Goal: Find specific page/section: Find specific page/section

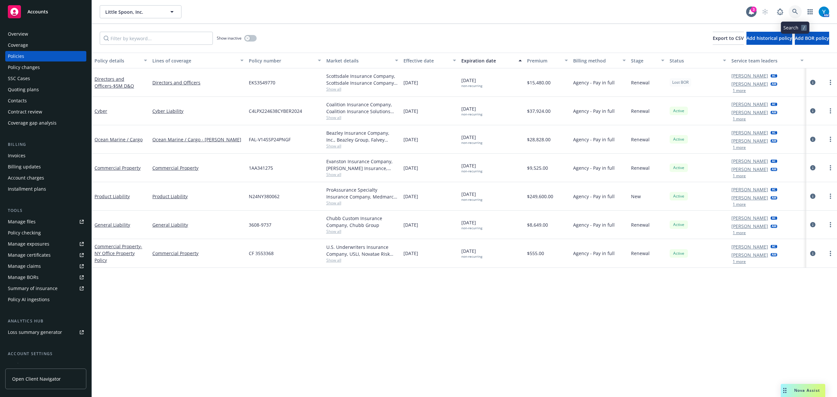
click at [793, 13] on icon at bounding box center [795, 12] width 6 height 6
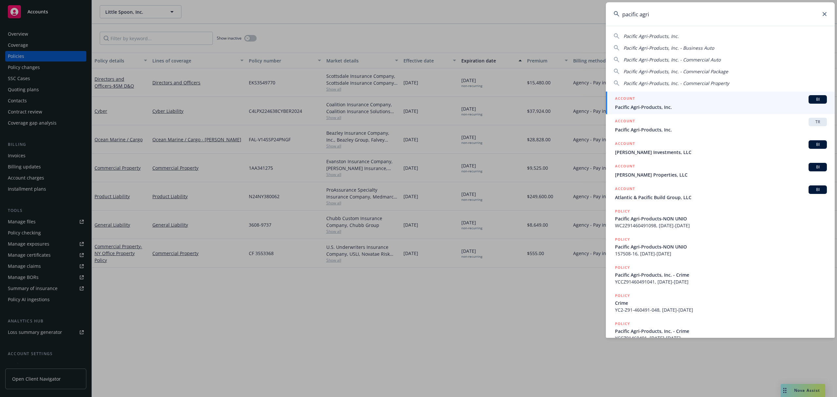
type input "pacific agri"
click at [684, 100] on div "ACCOUNT BI" at bounding box center [721, 99] width 212 height 8
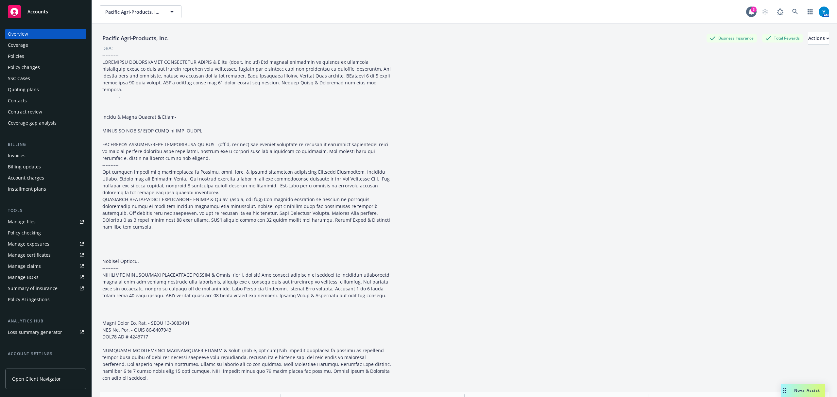
click at [27, 73] on div "Overview Coverage Policies Policy changes SSC Cases Quoting plans Contacts Cont…" at bounding box center [45, 78] width 81 height 99
click at [33, 68] on div "Policy changes" at bounding box center [24, 67] width 32 height 10
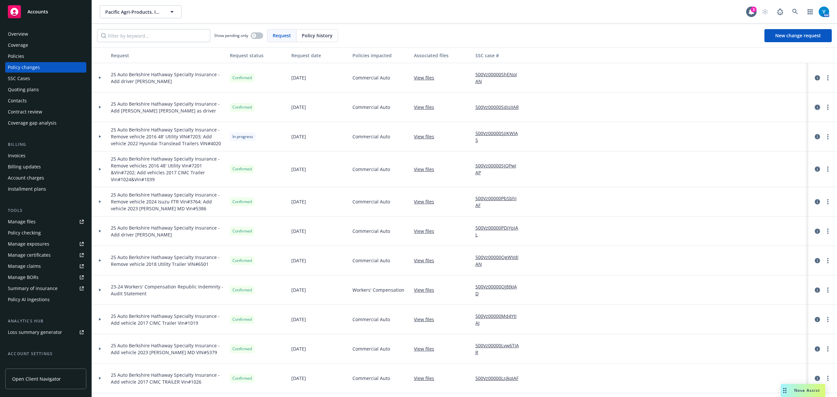
click at [814, 106] on icon "circleInformation" at bounding box center [816, 107] width 5 height 5
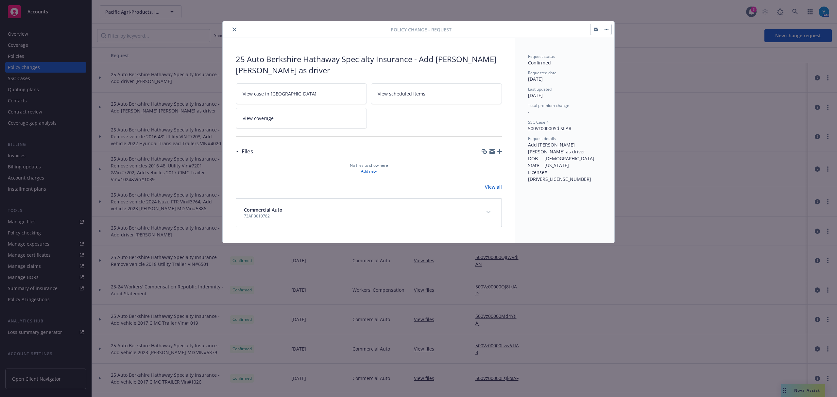
click at [237, 29] on button "close" at bounding box center [234, 29] width 8 height 8
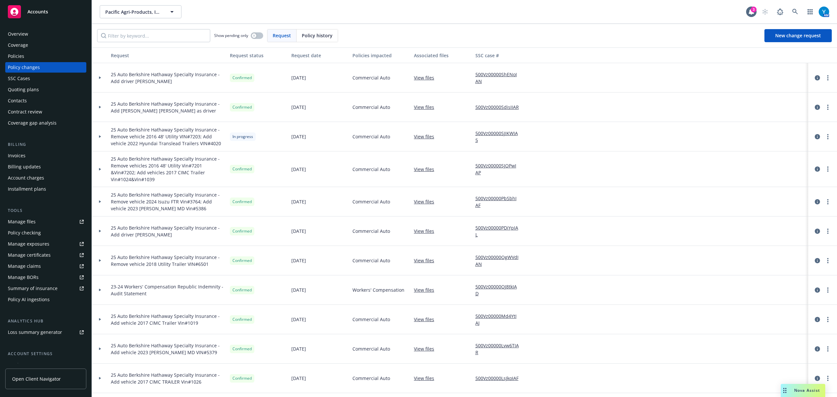
click at [99, 108] on icon at bounding box center [100, 107] width 2 height 3
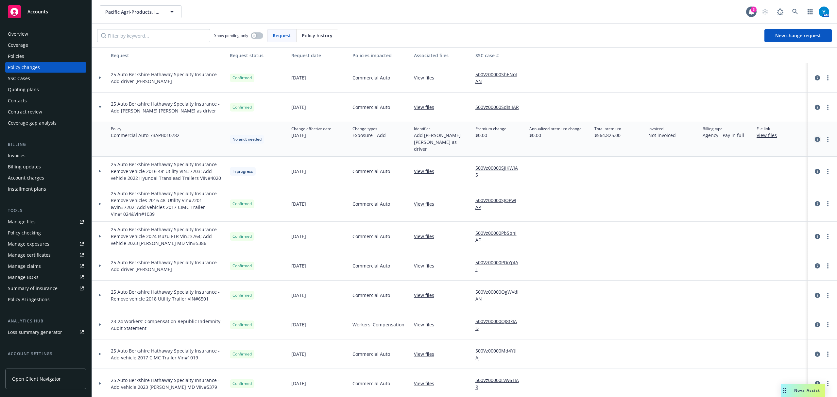
click at [814, 137] on icon "circleInformation" at bounding box center [816, 139] width 5 height 5
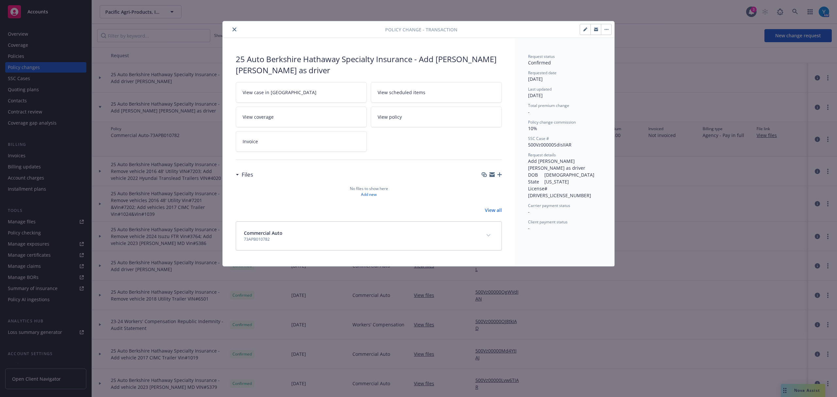
click at [235, 29] on icon "close" at bounding box center [234, 29] width 4 height 4
click at [233, 30] on div "Show pending only" at bounding box center [238, 35] width 49 height 13
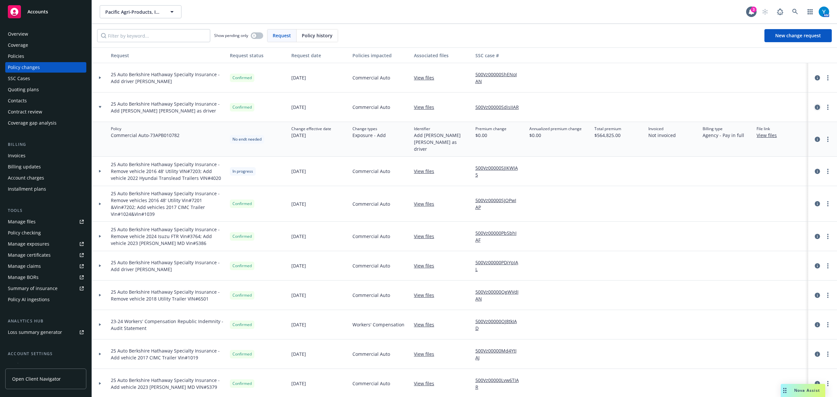
click at [814, 108] on icon "circleInformation" at bounding box center [816, 107] width 5 height 5
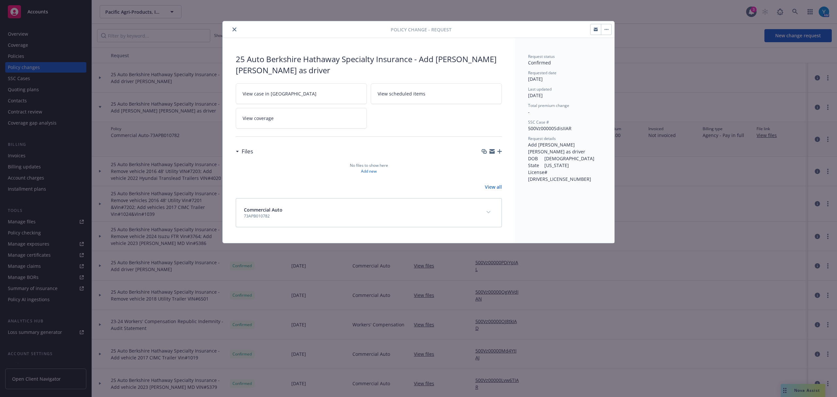
click at [235, 29] on icon "close" at bounding box center [234, 29] width 4 height 4
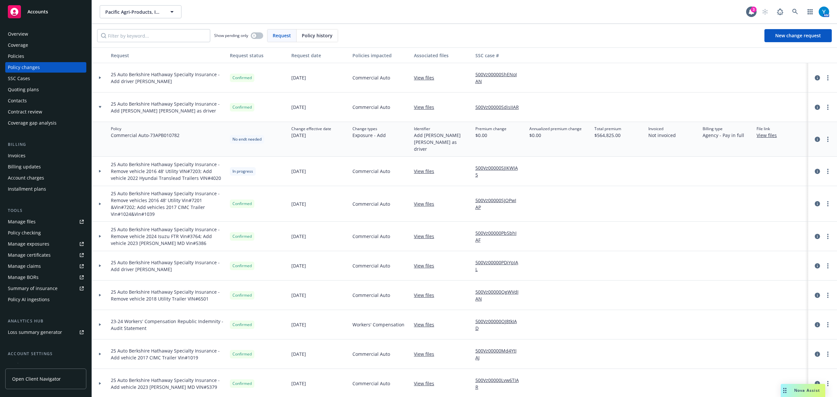
click at [101, 77] on icon at bounding box center [100, 77] width 3 height 2
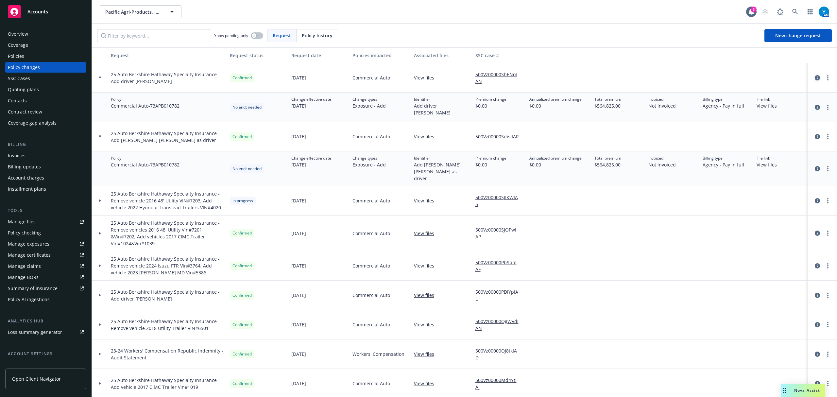
click at [814, 75] on icon "circleInformation" at bounding box center [816, 77] width 5 height 5
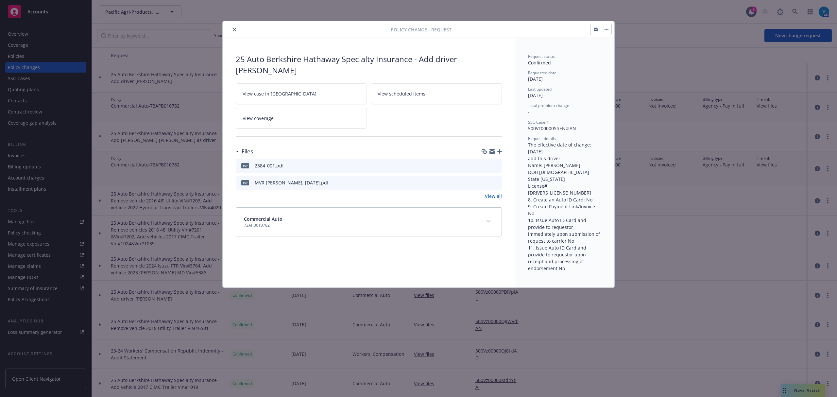
click at [236, 29] on icon "close" at bounding box center [234, 29] width 4 height 4
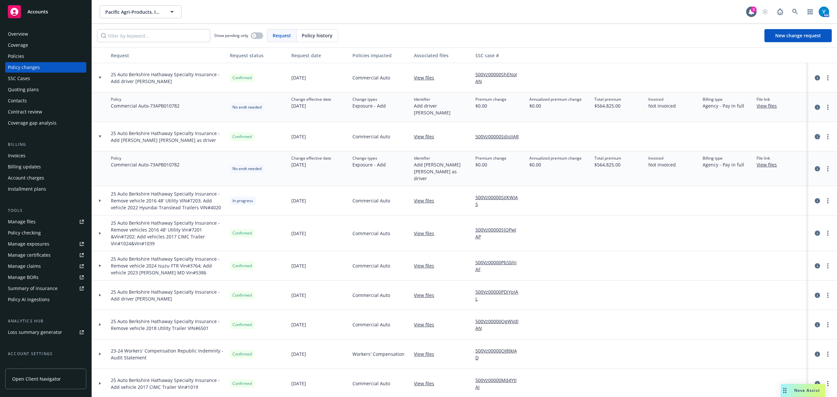
click at [814, 135] on icon "circleInformation" at bounding box center [816, 136] width 5 height 5
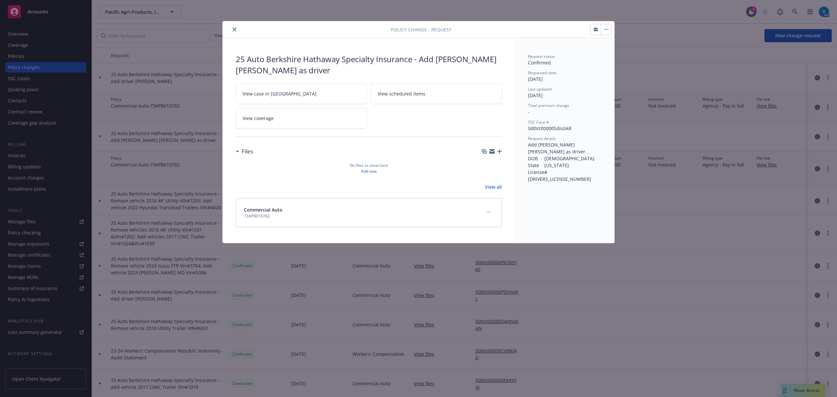
click at [234, 27] on button "close" at bounding box center [234, 29] width 8 height 8
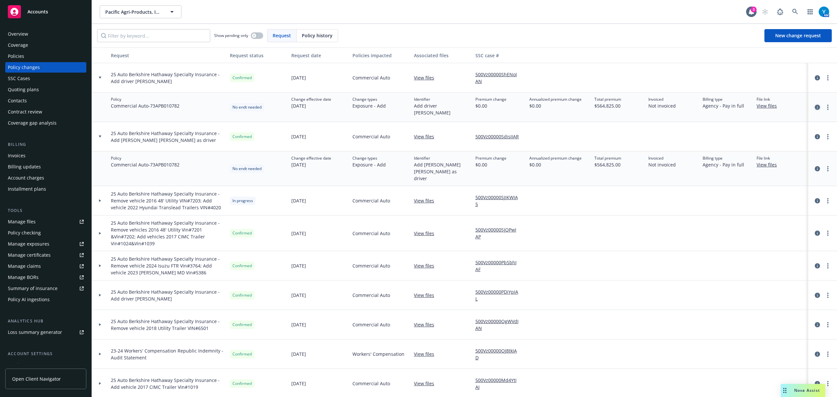
click at [814, 106] on icon "circleInformation" at bounding box center [816, 107] width 5 height 5
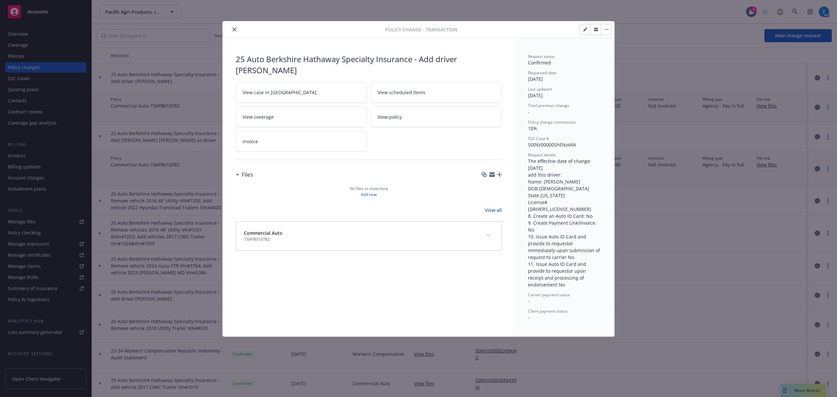
click at [234, 28] on icon "close" at bounding box center [234, 29] width 4 height 4
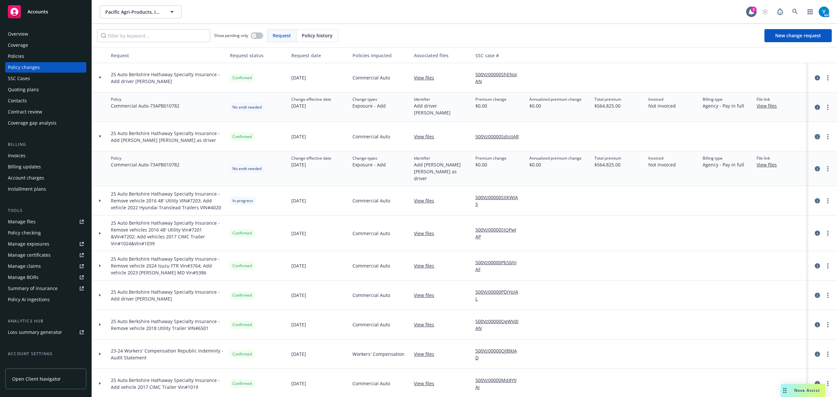
click at [814, 136] on icon "circleInformation" at bounding box center [816, 136] width 5 height 5
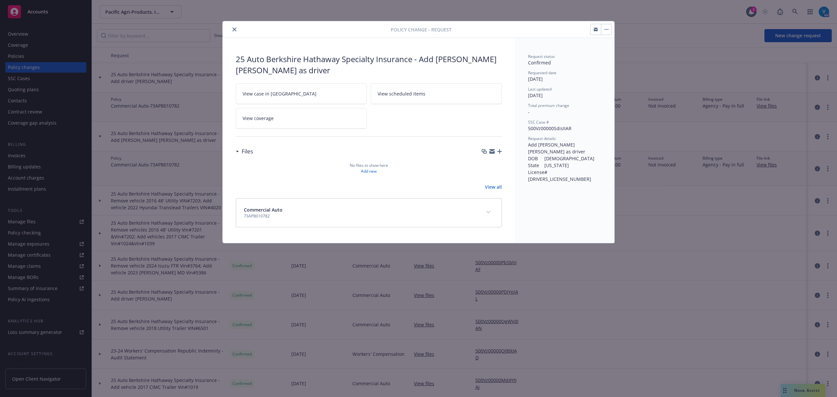
click at [499, 152] on icon "button" at bounding box center [499, 151] width 5 height 5
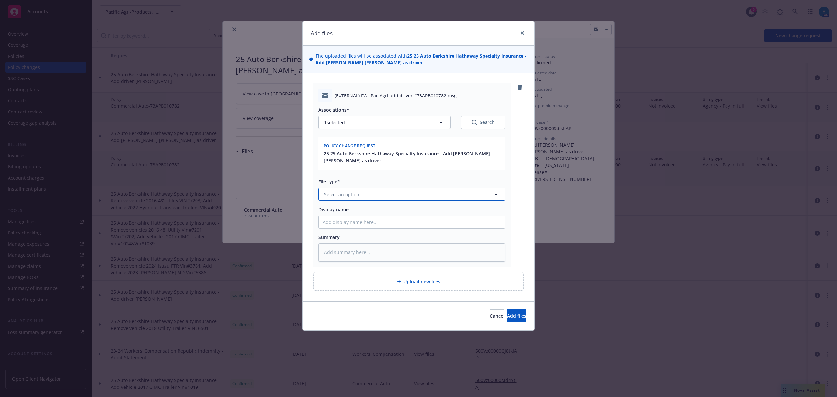
click at [353, 197] on span "Select an option" at bounding box center [341, 194] width 35 height 7
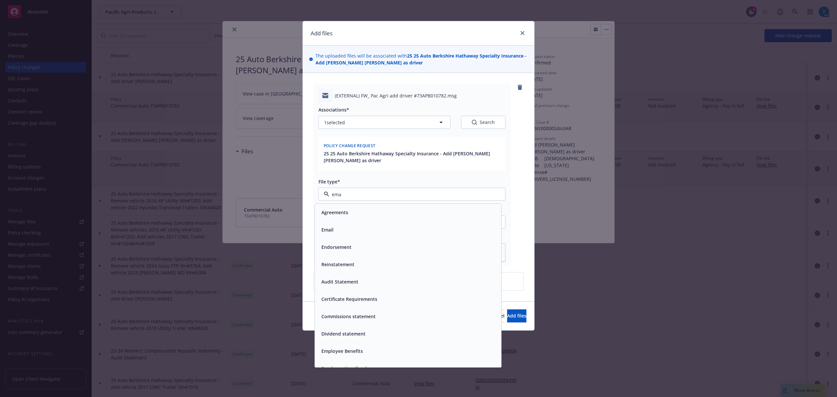
type input "emai"
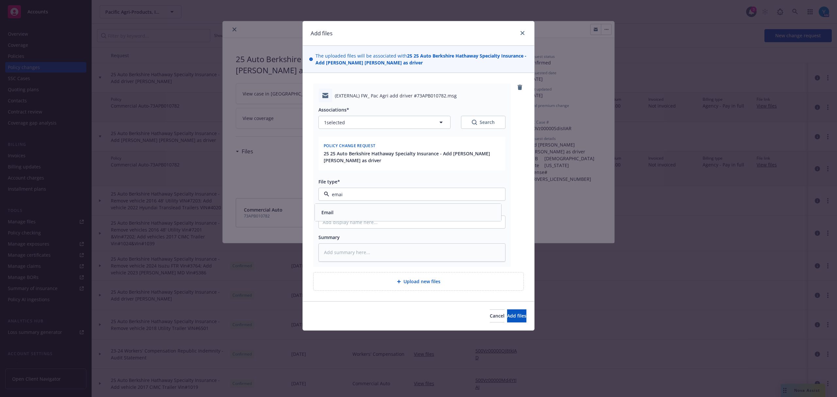
click at [357, 207] on div "Email" at bounding box center [408, 212] width 186 height 17
type textarea "x"
click at [361, 229] on div "Associations* 1 selected Search Policy change request 25 25 Auto Berkshire Hath…" at bounding box center [411, 181] width 187 height 159
click at [362, 224] on input "Display name" at bounding box center [412, 222] width 186 height 12
type input "F"
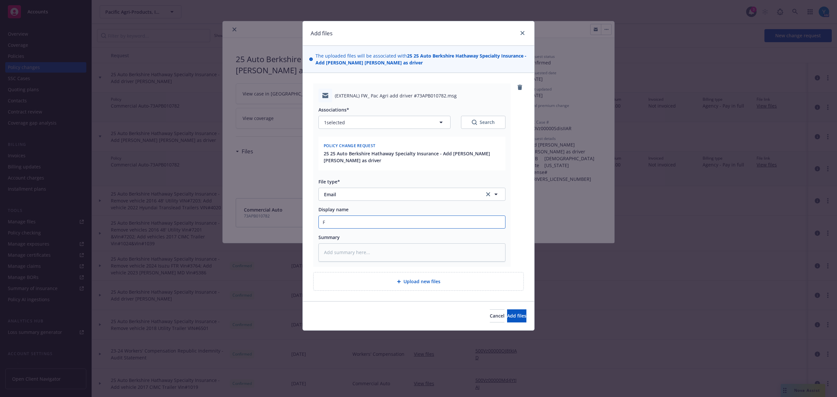
type textarea "x"
type input "FR"
type textarea "x"
type input "FRO"
type textarea "x"
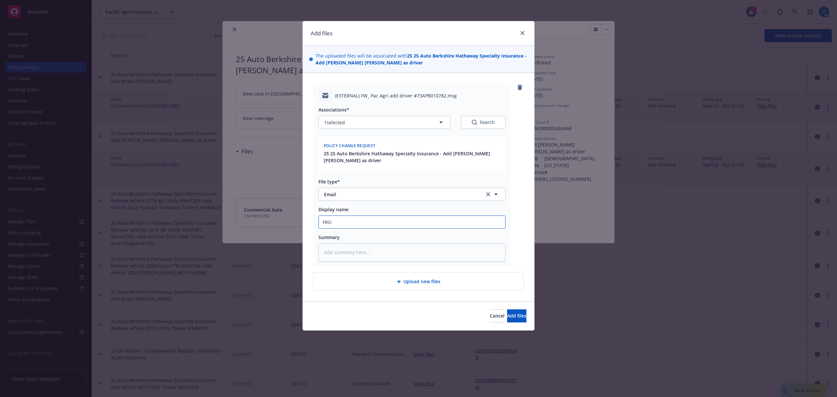
type input "FROM"
type textarea "x"
type input "FROM"
type textarea "x"
type input "FROM R"
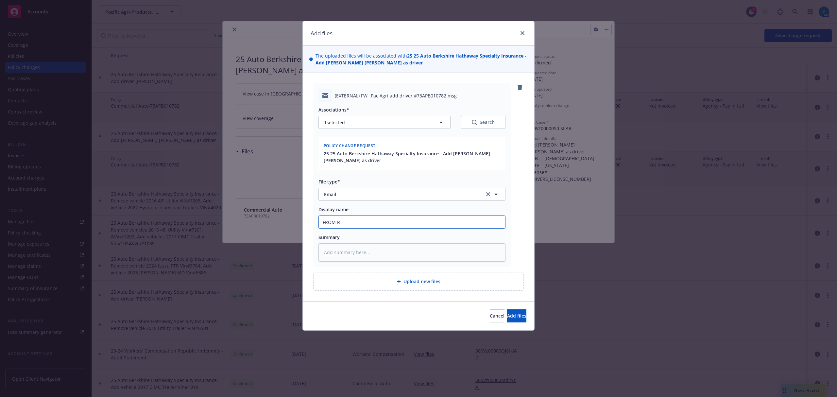
type textarea "x"
type input "FROM RT"
type textarea "x"
type input "FROM RT:"
type textarea "x"
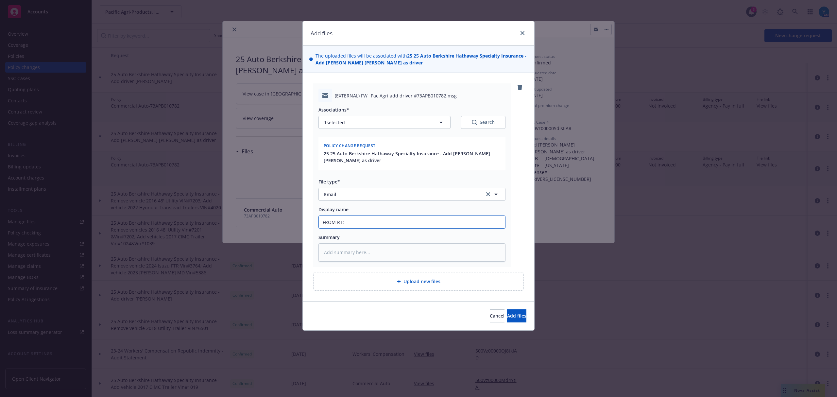
type input "FROM RT: D"
type textarea "x"
type input "FROM RT: Dr"
type textarea "x"
type input "FROM RT: Drive"
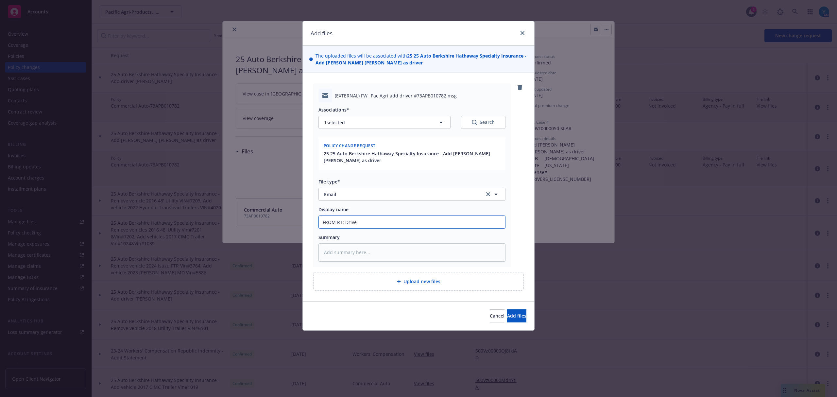
type textarea "x"
type input "FROM RT: Driver"
type textarea "x"
type input "FROM RT: Driver"
drag, startPoint x: 373, startPoint y: 220, endPoint x: 293, endPoint y: 212, distance: 80.4
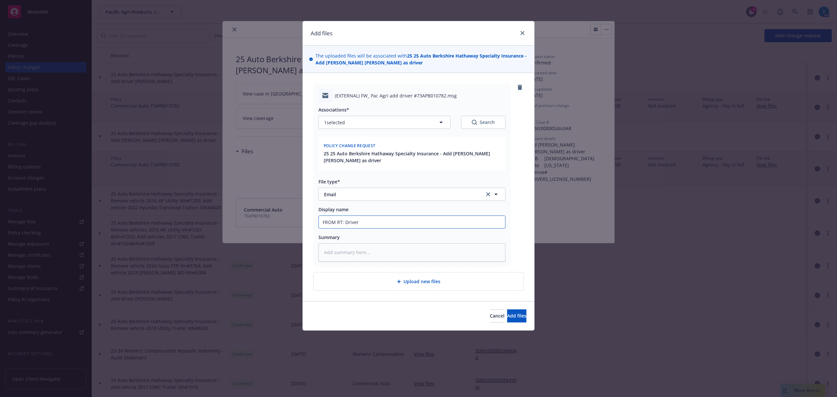
click at [293, 212] on div "Add files The uploaded files will be associated with 25 25 Auto Berkshire Hatha…" at bounding box center [418, 198] width 837 height 397
type textarea "x"
type input "F"
type textarea "x"
type input "Fr"
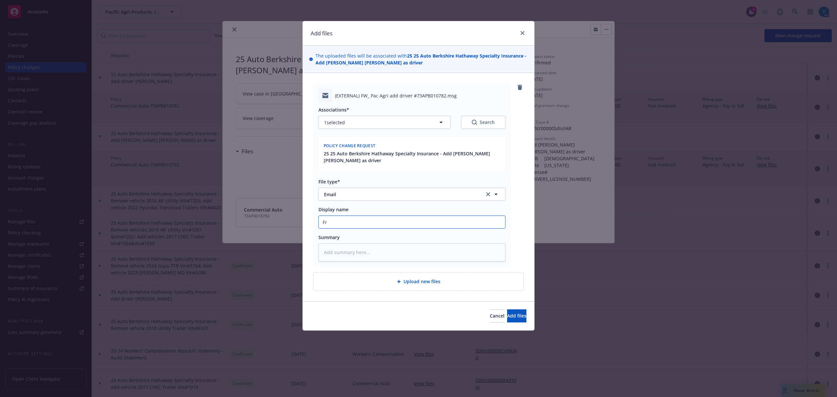
type textarea "x"
type input "Fro"
type textarea "x"
type input "From"
type textarea "x"
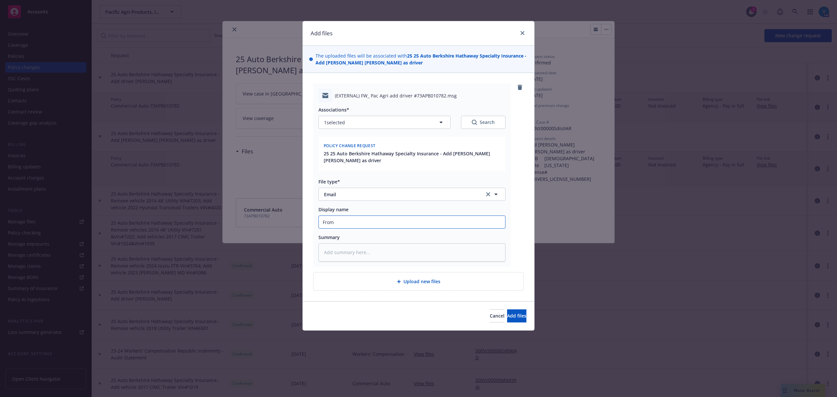
type input "From"
type textarea "x"
type input "From R"
type textarea "x"
type input "From RT"
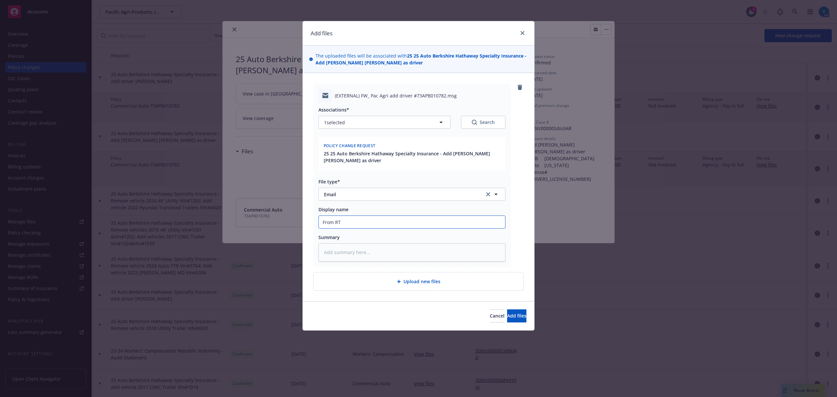
type textarea "x"
type input "From RT"
type textarea "x"
type input "From RT"
type textarea "x"
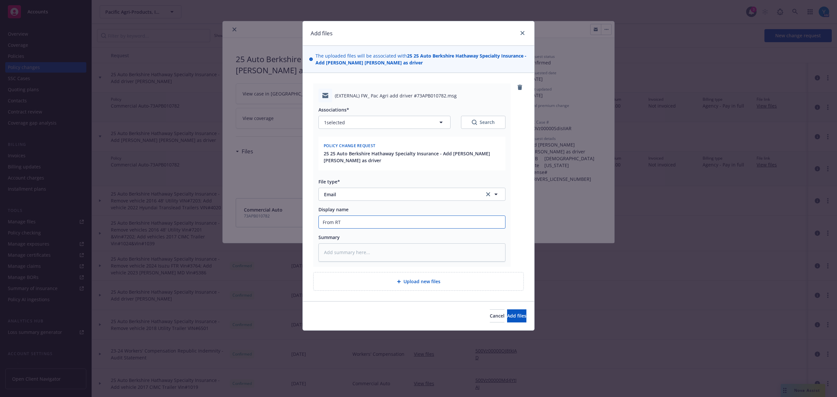
type input "From RT:"
type textarea "x"
type input "From RT:"
type textarea "x"
type input "From RT: C"
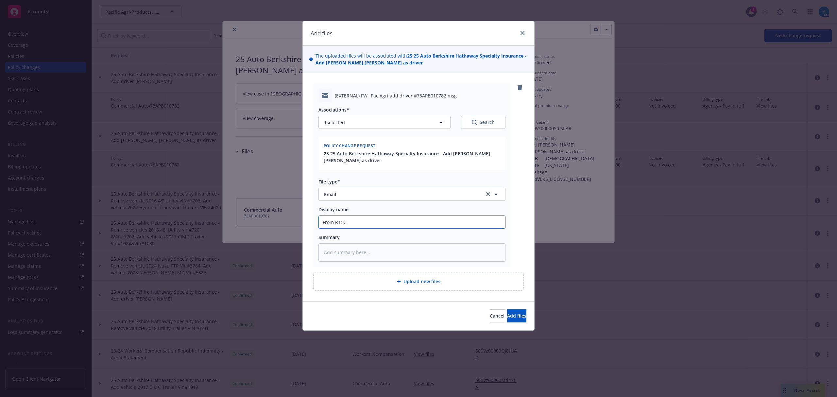
type textarea "x"
type input "From RT: Co"
type textarea "x"
type input "From RT: Conf"
type textarea "x"
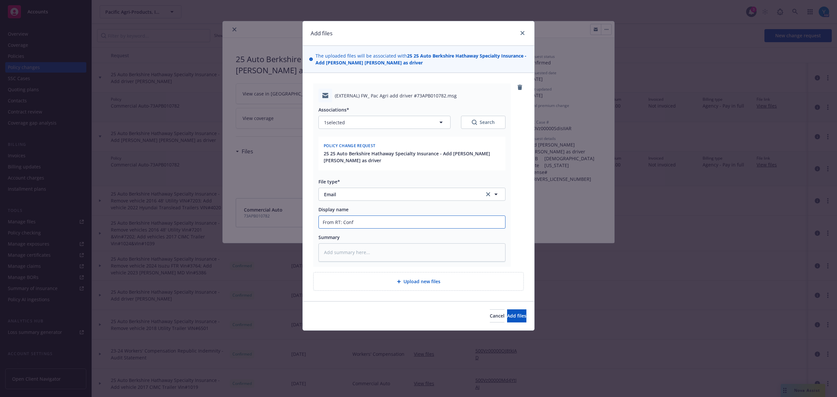
type input "From RT: Confk"
type textarea "x"
type input "From RT: Conf"
type textarea "x"
type input "From RT: Confi"
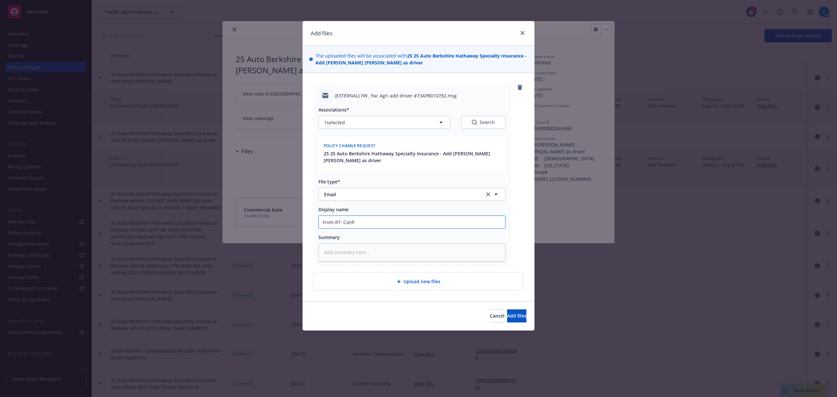
type textarea "x"
type input "From RT: Confir"
type textarea "x"
type input "From RT: Confirm"
type textarea "x"
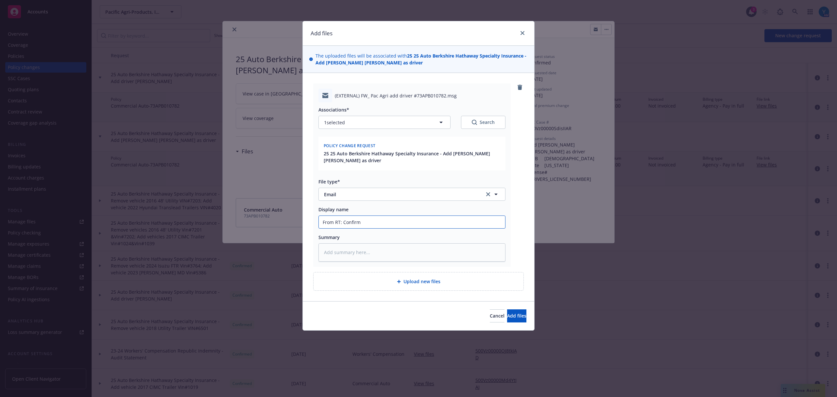
type input "From RT: Confirma"
type textarea "x"
type input "From RT: Confirmat"
type textarea "x"
type input "From RT: Confirmati"
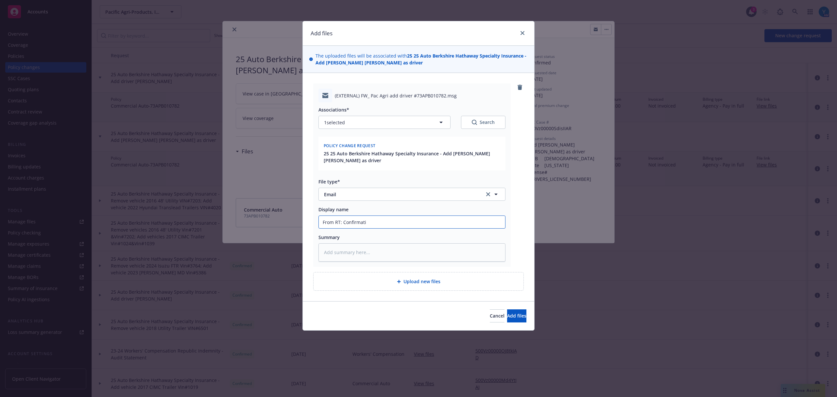
type textarea "x"
type input "From RT: Confirmatio"
type textarea "x"
type input "From RT: Confirmation"
type textarea "x"
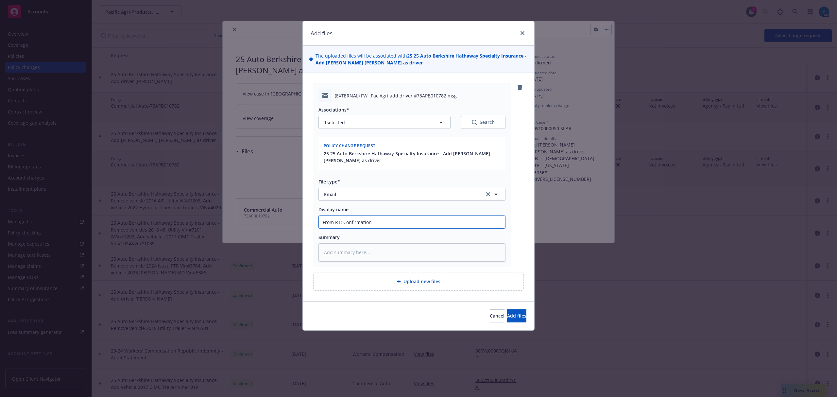
type input "From RT: Confirmation"
type textarea "x"
type input "From RT: Confirmation d"
type textarea "x"
type input "From RT: Confirmation dr"
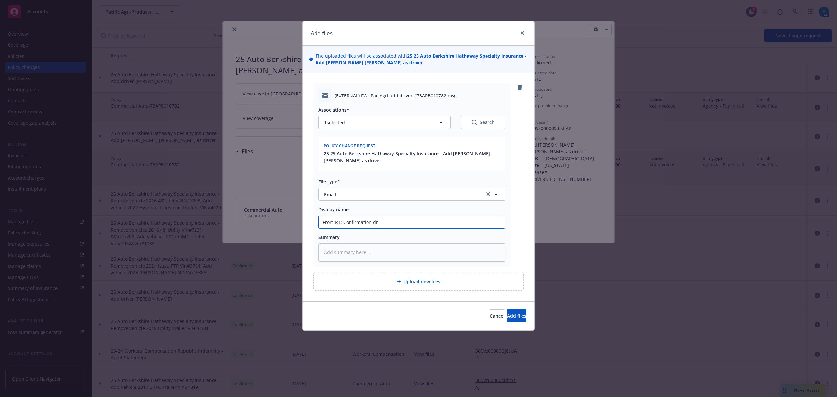
type textarea "x"
type input "From RT: Confirmation dri"
type textarea "x"
type input "From RT: Confirmation driv"
type textarea "x"
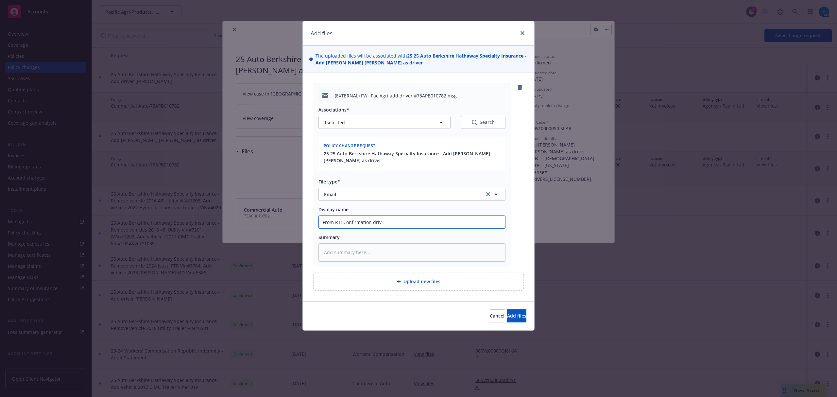
type input "From RT: Confirmation drive"
type textarea "x"
type input "From RT: Confirmation driver"
type textarea "x"
type input "From RT: Confirmation driver"
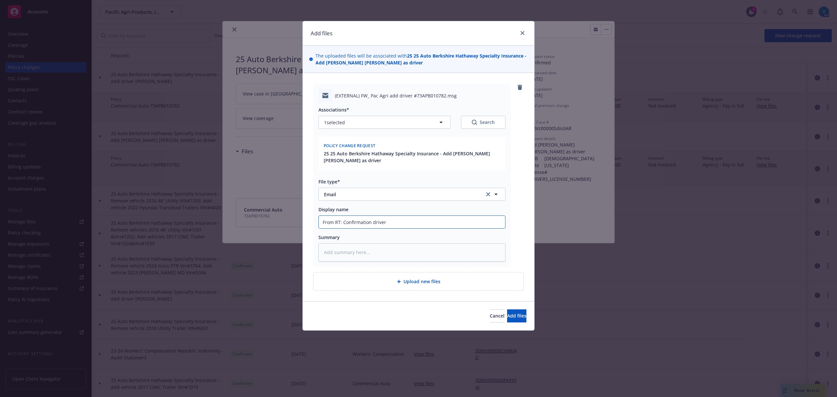
type textarea "x"
type input "From RT: Confirmation driver ad"
type textarea "x"
type input "From RT: Confirmation driver add"
type textarea "x"
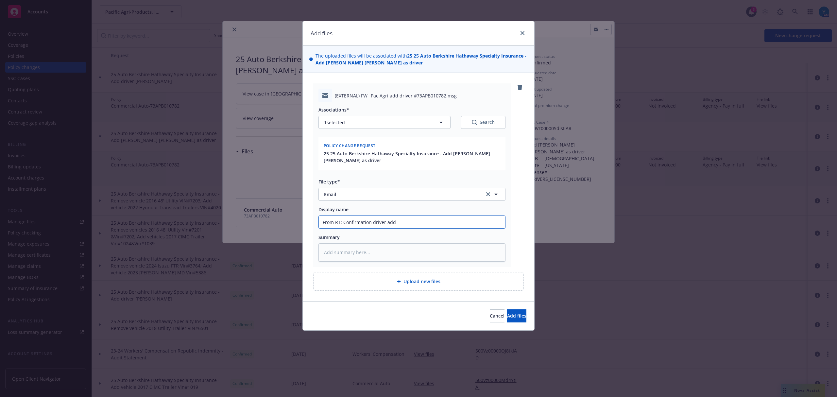
type input "From RT: Confirmation driver adde"
type textarea "x"
type input "From RT: Confirmation driver added"
type textarea "x"
type input "From RT: Confirmation driver added"
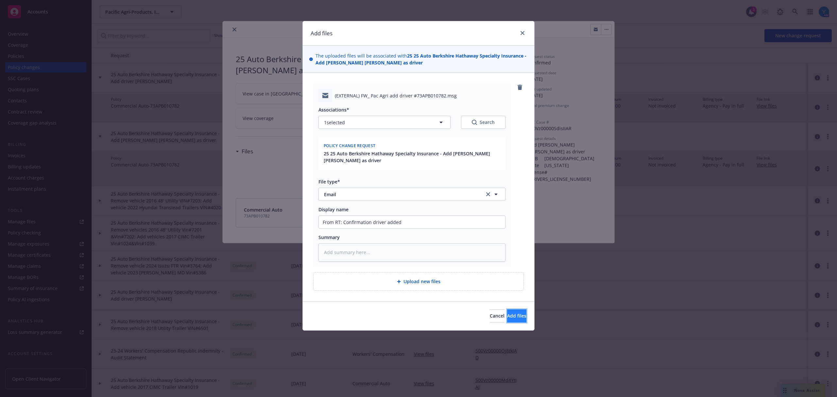
click at [510, 311] on button "Add files" at bounding box center [516, 315] width 19 height 13
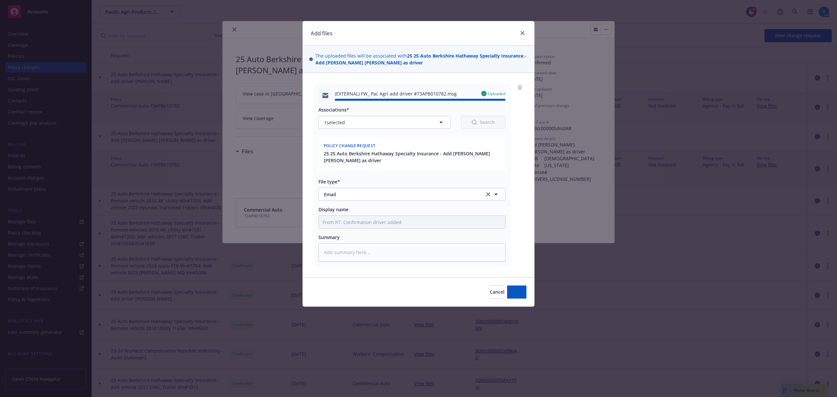
type textarea "x"
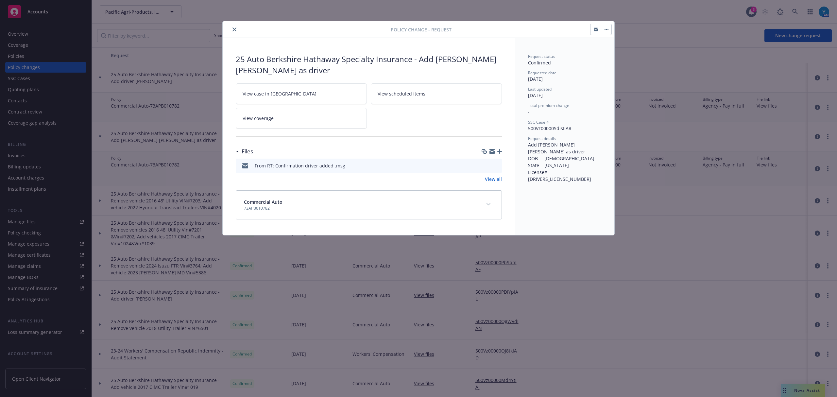
click at [234, 30] on icon "close" at bounding box center [234, 29] width 4 height 4
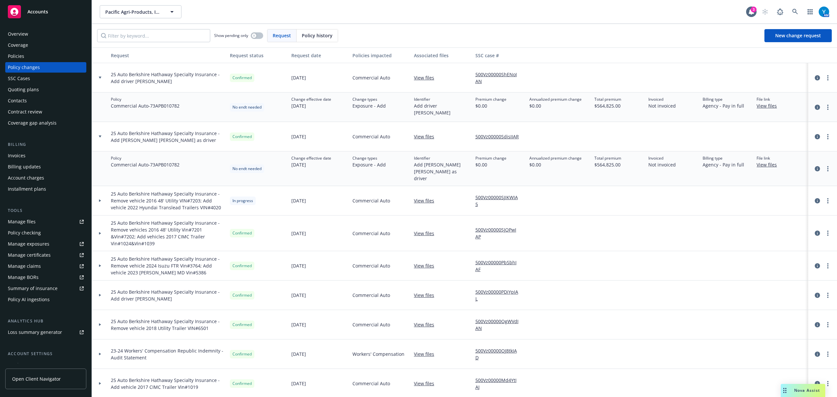
drag, startPoint x: 102, startPoint y: 137, endPoint x: 110, endPoint y: 92, distance: 45.1
click at [103, 136] on div at bounding box center [99, 136] width 11 height 2
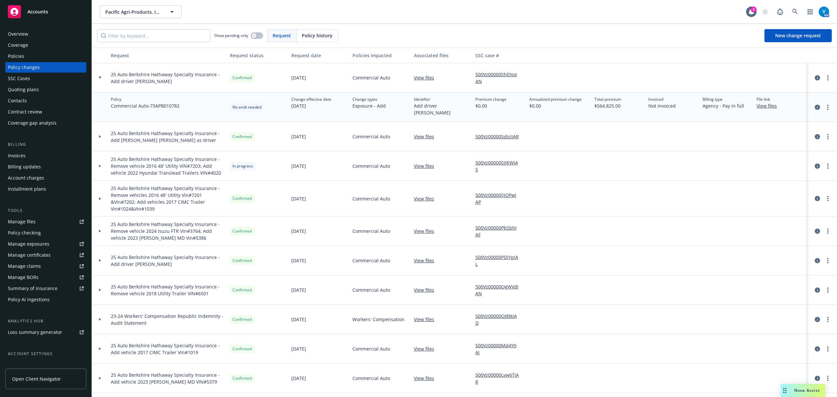
click at [97, 76] on div at bounding box center [99, 77] width 11 height 2
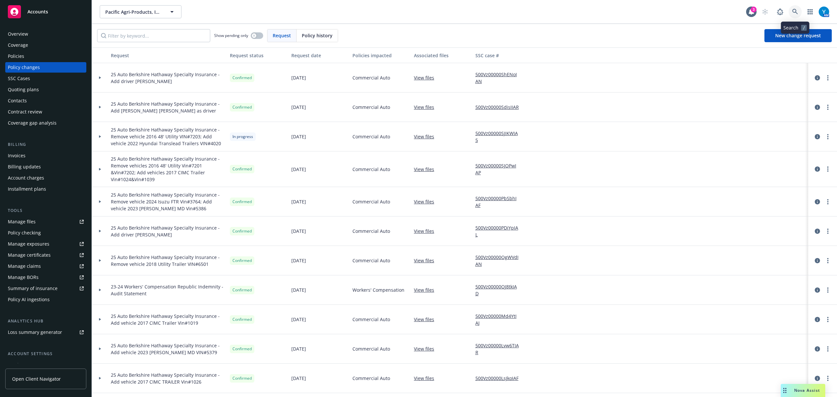
click at [796, 11] on icon at bounding box center [795, 12] width 6 height 6
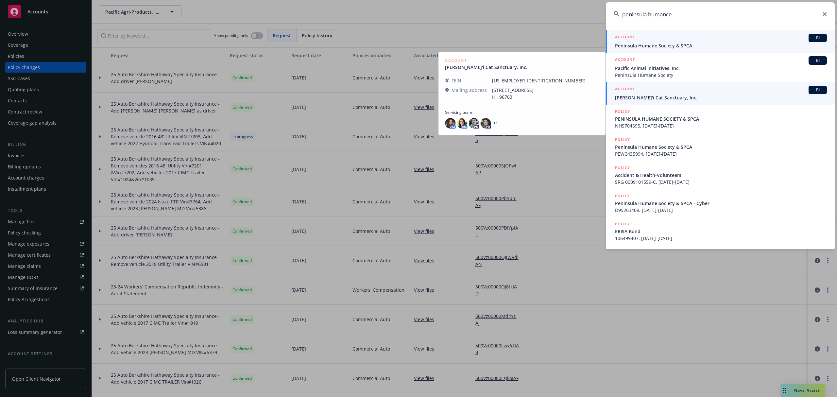
type input "peninsula humance"
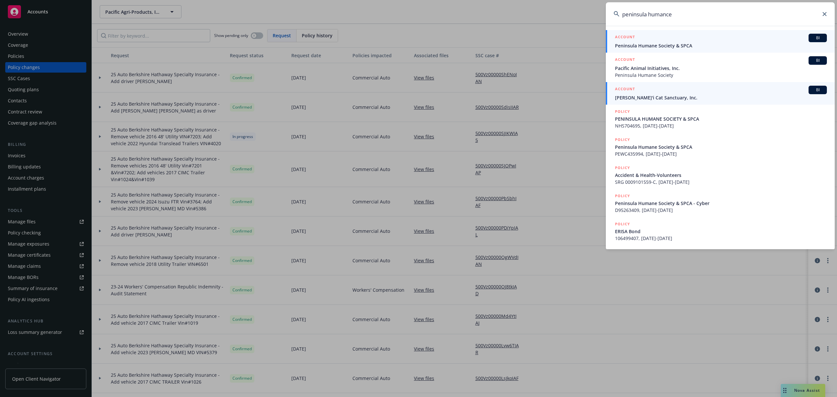
click at [725, 38] on div "ACCOUNT BI" at bounding box center [721, 38] width 212 height 8
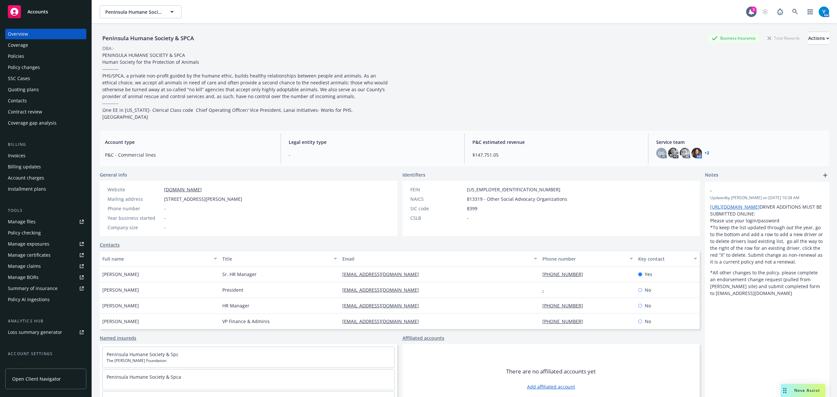
click at [704, 153] on link "+ 2" at bounding box center [706, 153] width 5 height 4
